Goal: Task Accomplishment & Management: Manage account settings

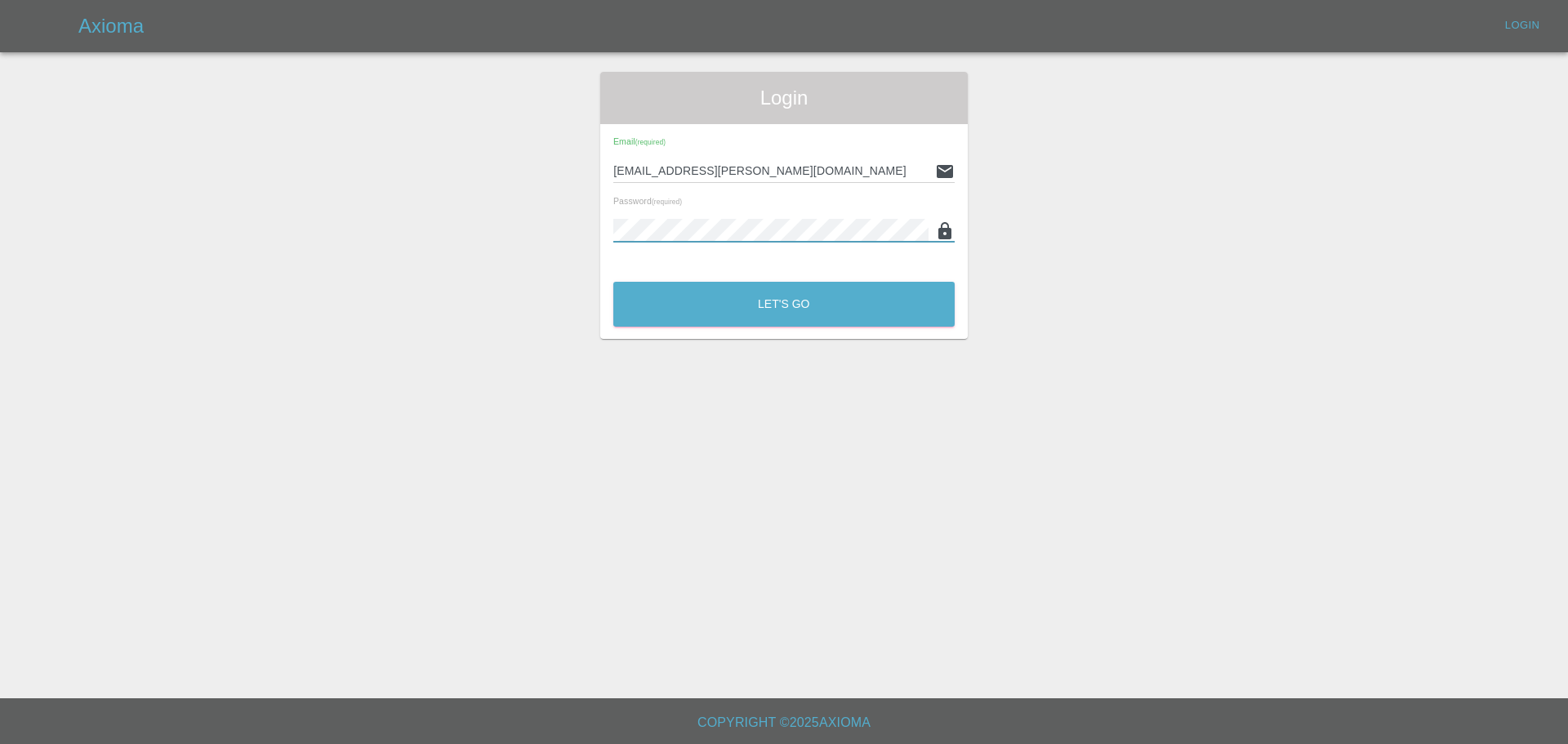
click at [722, 176] on input "[EMAIL_ADDRESS][PERSON_NAME][DOMAIN_NAME]" at bounding box center [770, 171] width 315 height 24
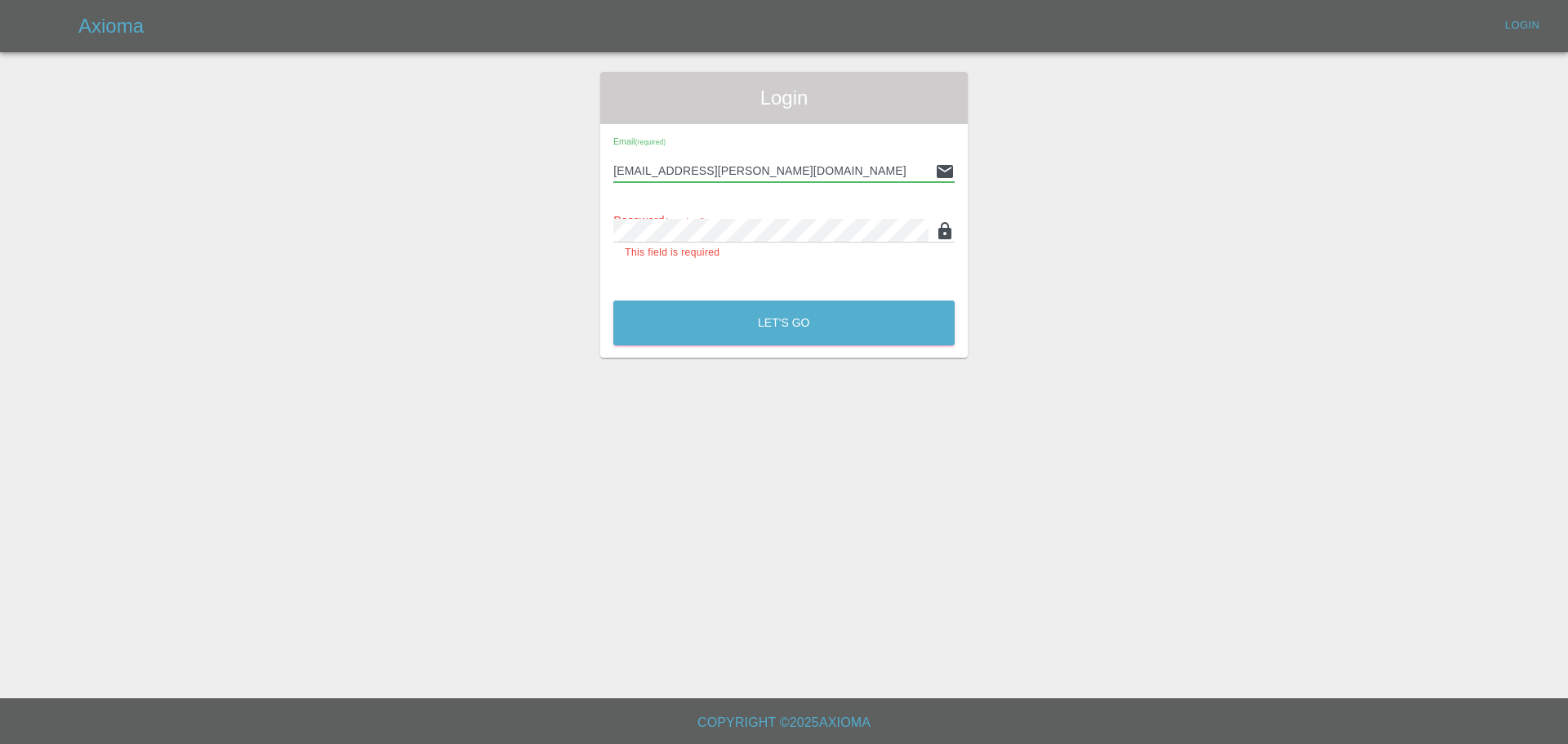
type input "[EMAIL_ADDRESS][PERSON_NAME][DOMAIN_NAME]"
click at [963, 227] on div "Email (required) [EMAIL_ADDRESS][PERSON_NAME][DOMAIN_NAME] Password (required) …" at bounding box center [783, 206] width 367 height 164
click at [613, 300] on button "Let's Go" at bounding box center [783, 322] width 341 height 45
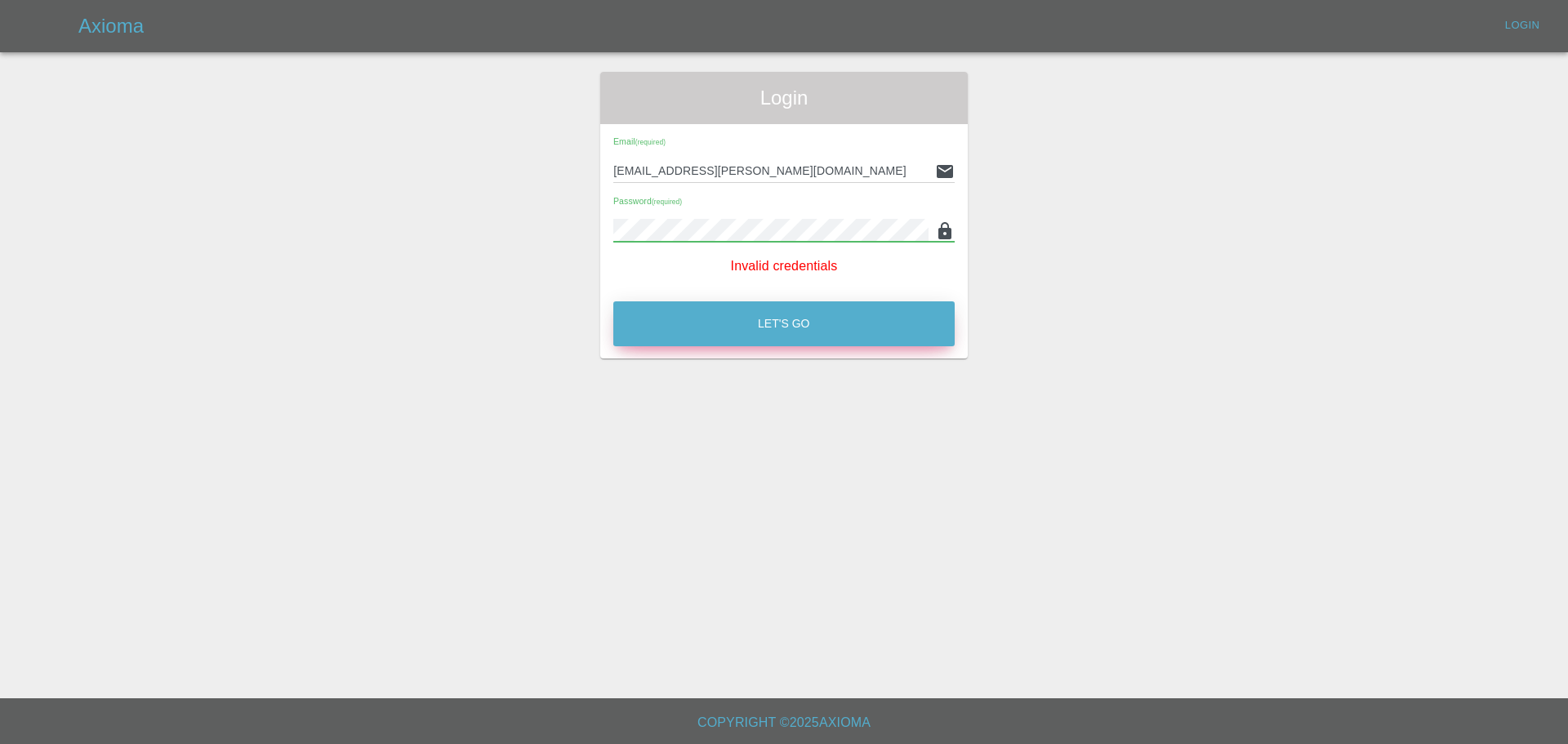
click at [777, 326] on button "Let's Go" at bounding box center [783, 323] width 341 height 45
click at [768, 278] on div "Email (required) [EMAIL_ADDRESS][PERSON_NAME][DOMAIN_NAME] Password (required) …" at bounding box center [783, 206] width 367 height 165
click at [741, 330] on button "Let's Go" at bounding box center [783, 323] width 341 height 45
click at [754, 334] on button "Let's Go" at bounding box center [783, 323] width 341 height 45
click at [895, 359] on main "Login Email (required) [EMAIL_ADDRESS][PERSON_NAME][DOMAIN_NAME] Password (requ…" at bounding box center [784, 349] width 1568 height 698
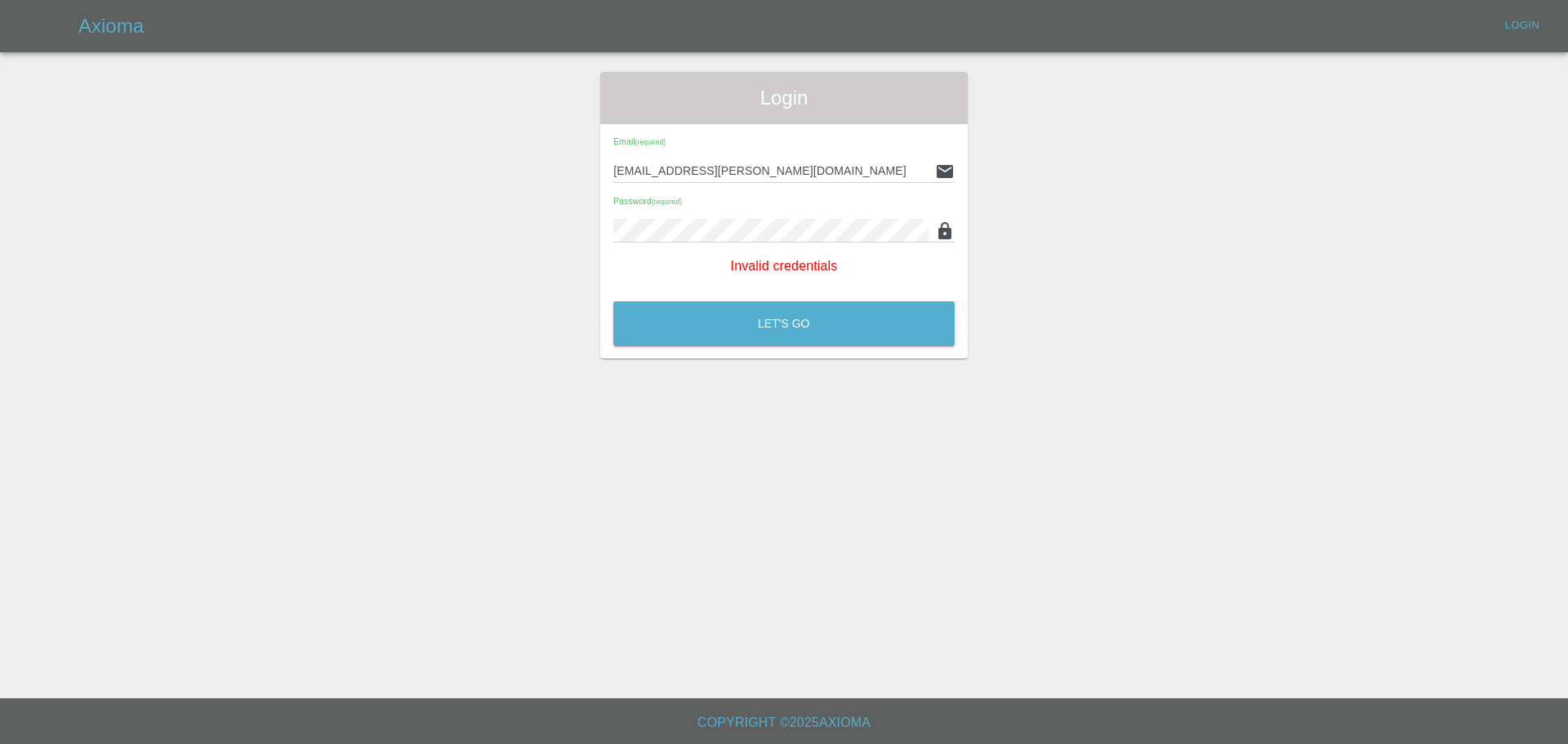
click at [747, 218] on div "Password (required)" at bounding box center [783, 220] width 341 height 46
click at [710, 305] on button "Let's Go" at bounding box center [783, 323] width 341 height 45
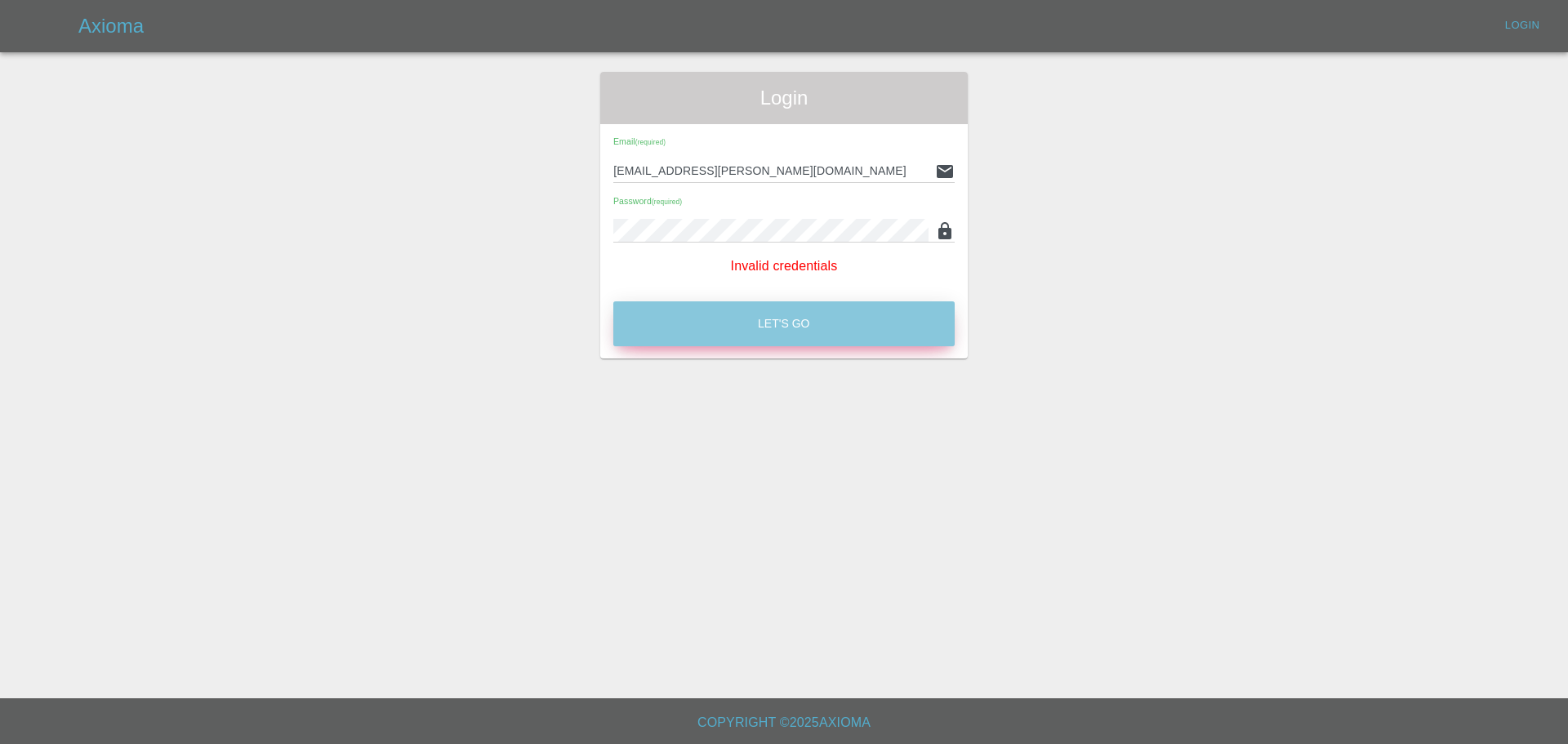
click at [710, 308] on button "Let's Go" at bounding box center [783, 323] width 341 height 45
